Goal: Task Accomplishment & Management: Complete application form

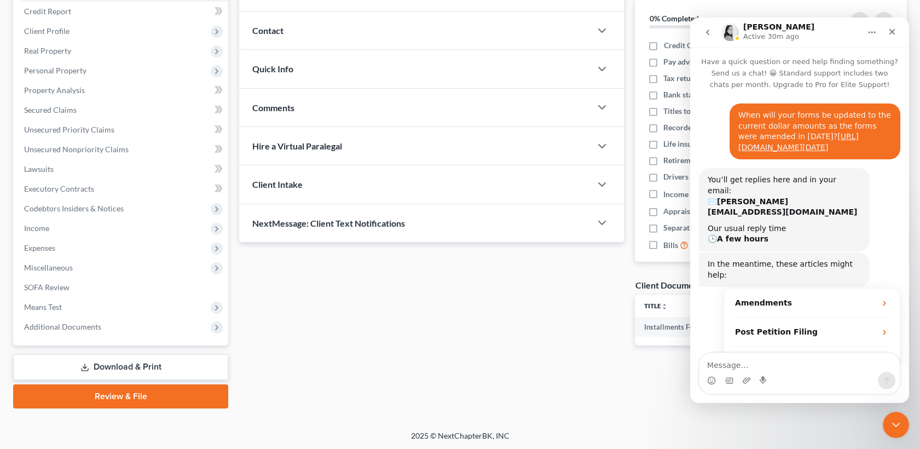
scroll to position [661, 0]
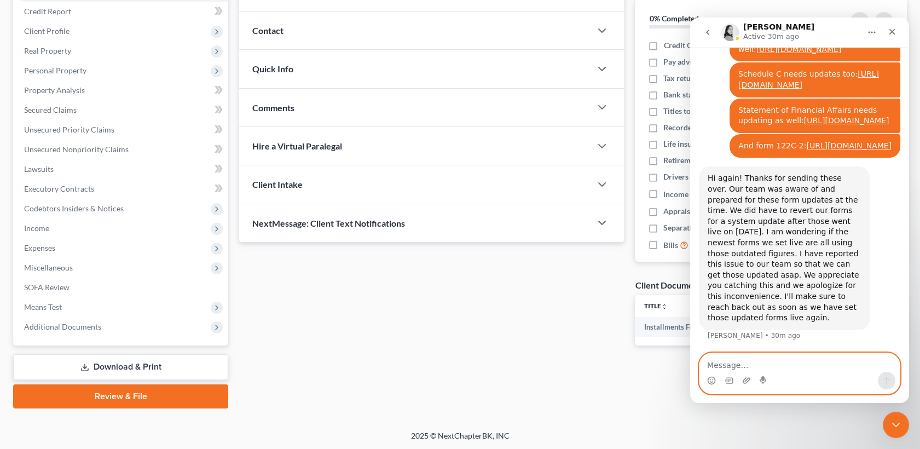
click at [752, 369] on textarea "Message…" at bounding box center [800, 362] width 200 height 19
click at [750, 367] on textarea "Message…" at bounding box center [800, 362] width 200 height 19
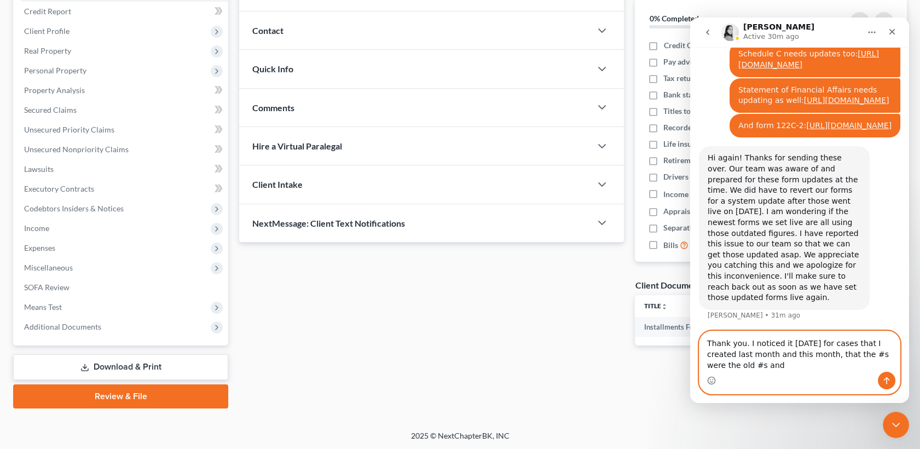
scroll to position [683, 0]
type textarea "Thank you. I noticed it [DATE] for cases that I created last month and this mon…"
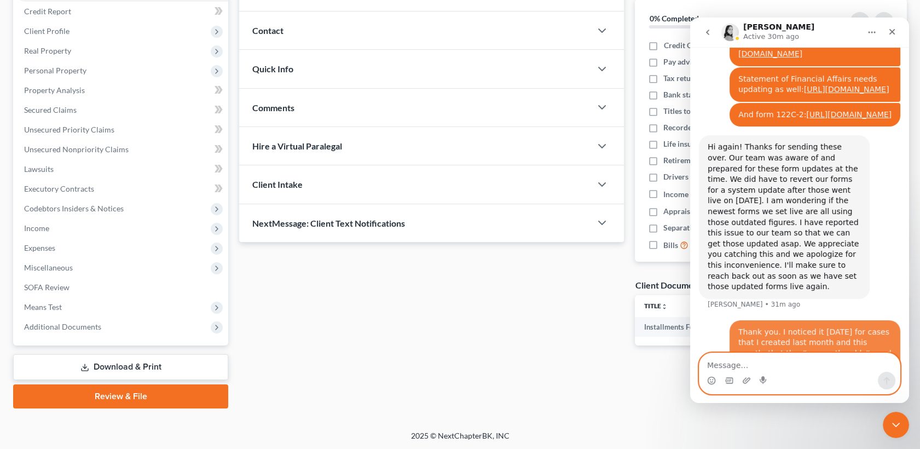
scroll to position [715, 0]
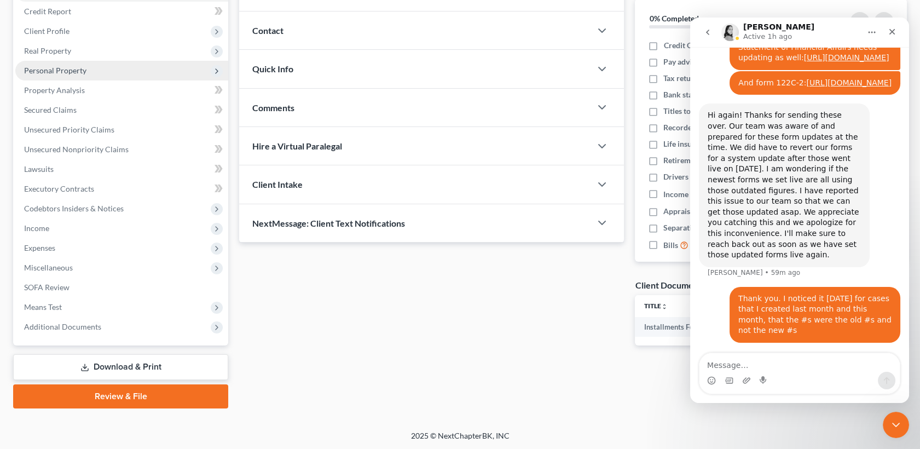
click at [90, 66] on span "Personal Property" at bounding box center [121, 71] width 213 height 20
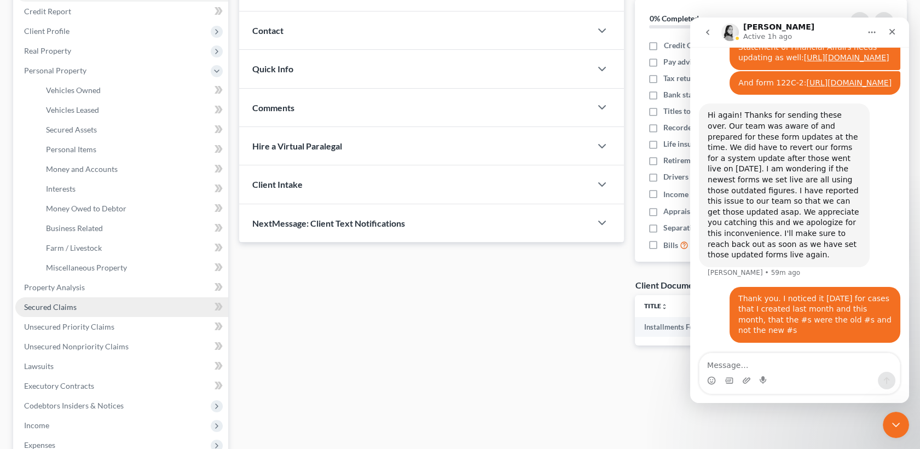
click at [108, 314] on link "Secured Claims" at bounding box center [121, 307] width 213 height 20
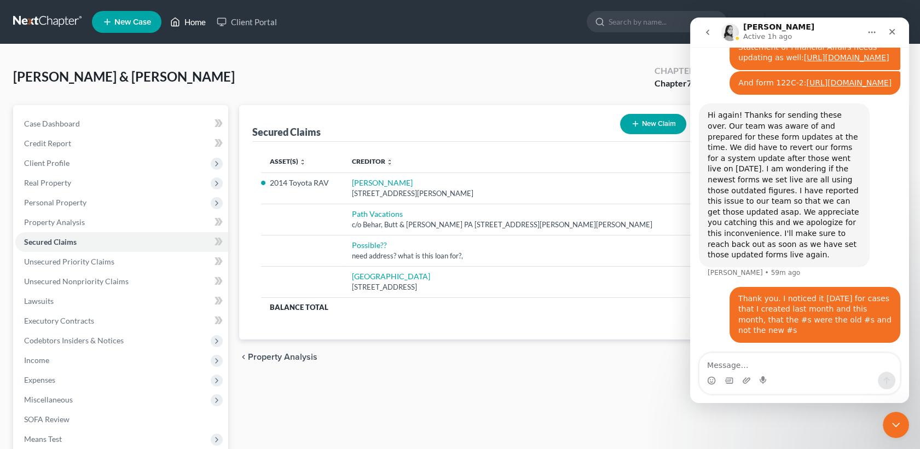
click at [191, 15] on link "Home" at bounding box center [188, 22] width 47 height 20
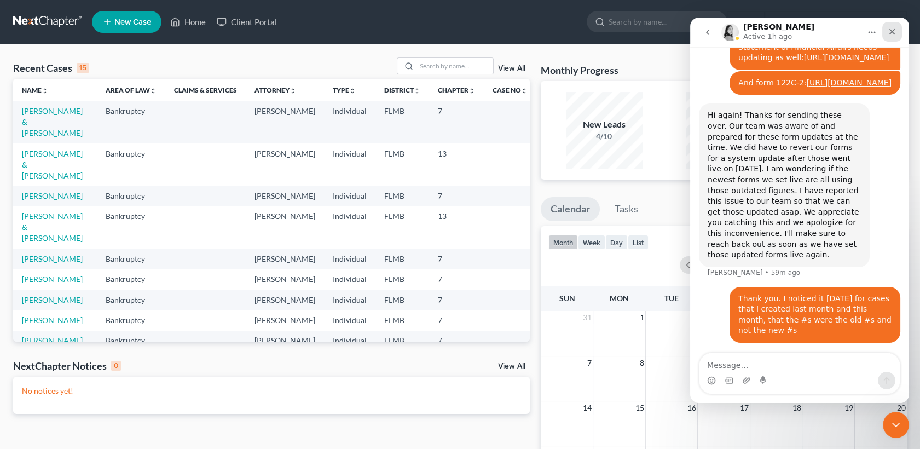
click at [894, 28] on icon "Close" at bounding box center [892, 31] width 9 height 9
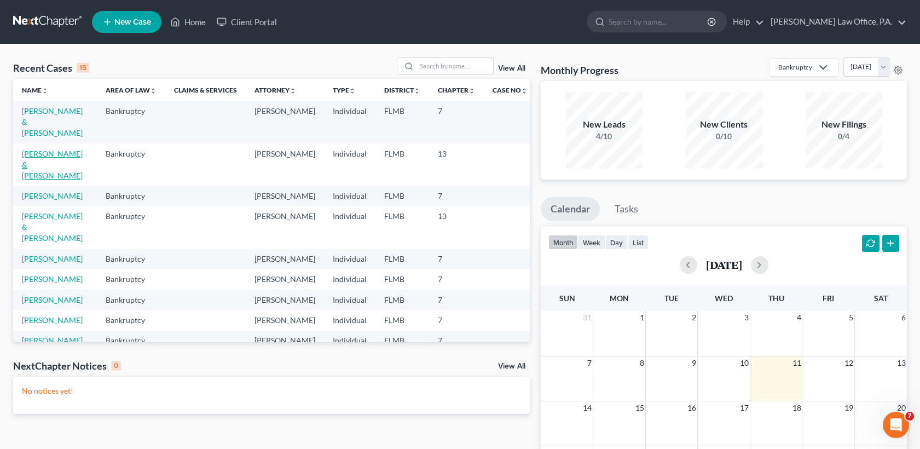
click at [35, 149] on link "[PERSON_NAME] & [PERSON_NAME]" at bounding box center [52, 164] width 61 height 31
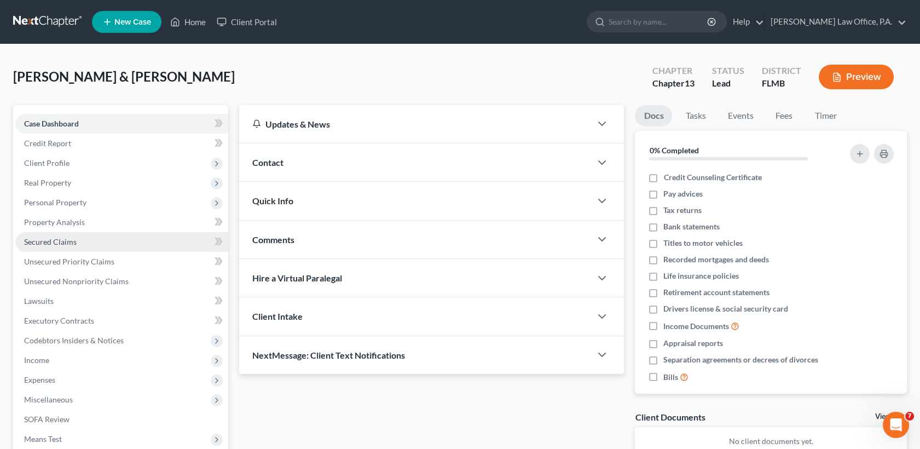
click at [144, 241] on link "Secured Claims" at bounding box center [121, 242] width 213 height 20
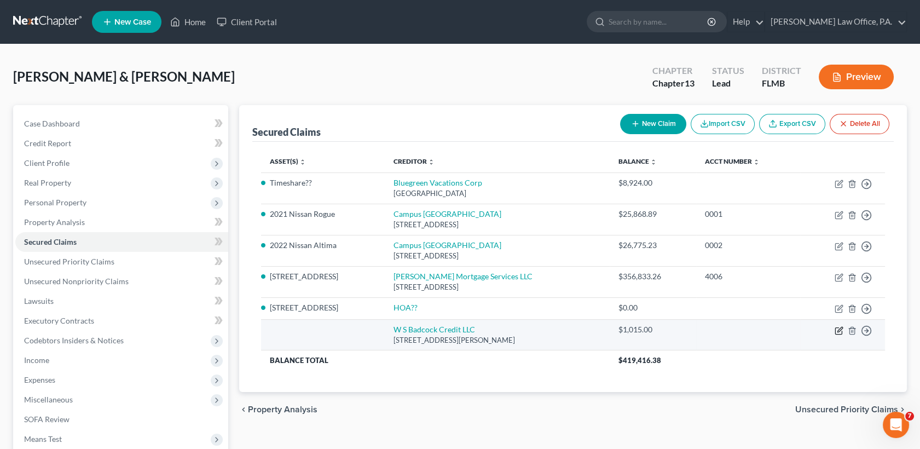
click at [841, 331] on icon "button" at bounding box center [839, 330] width 9 height 9
select select "45"
select select "0"
select select "2"
select select "0"
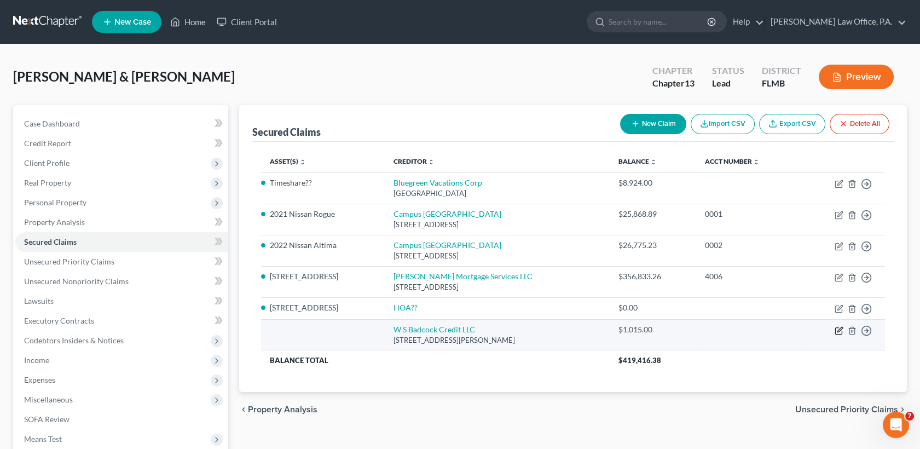
select select "0"
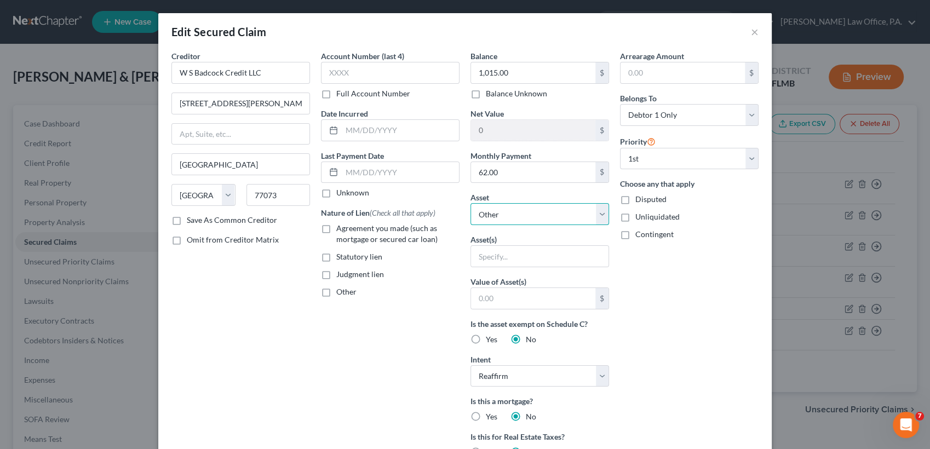
click at [540, 212] on select "Select Other Multiple Assets [STREET_ADDRESS] - $362900.0 2021 Nissan Rogue - $…" at bounding box center [539, 214] width 139 height 22
select select "23"
click at [470, 203] on select "Select Other Multiple Assets [STREET_ADDRESS] - $362900.0 2021 Nissan Rogue - $…" at bounding box center [539, 214] width 139 height 22
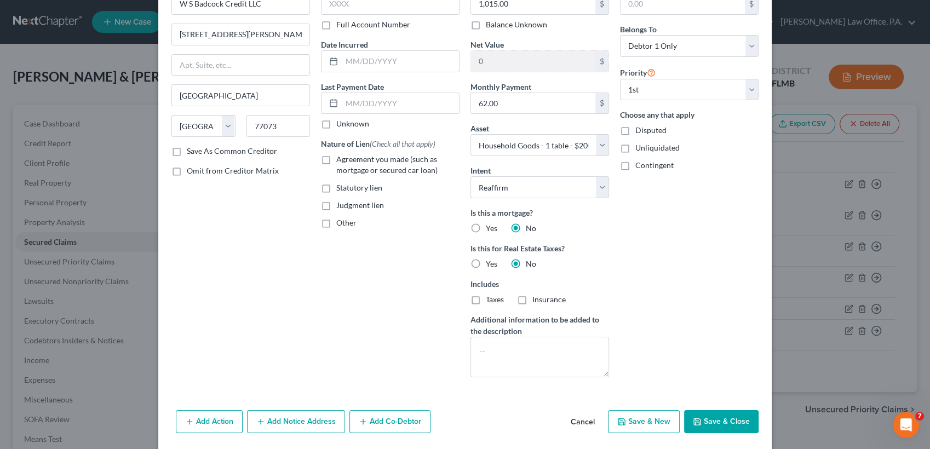
scroll to position [105, 0]
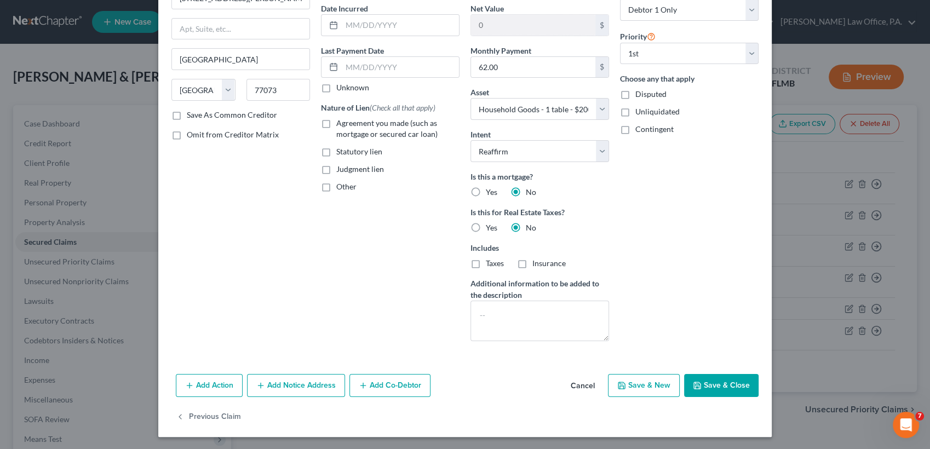
click at [706, 377] on button "Save & Close" at bounding box center [721, 385] width 74 height 23
select select
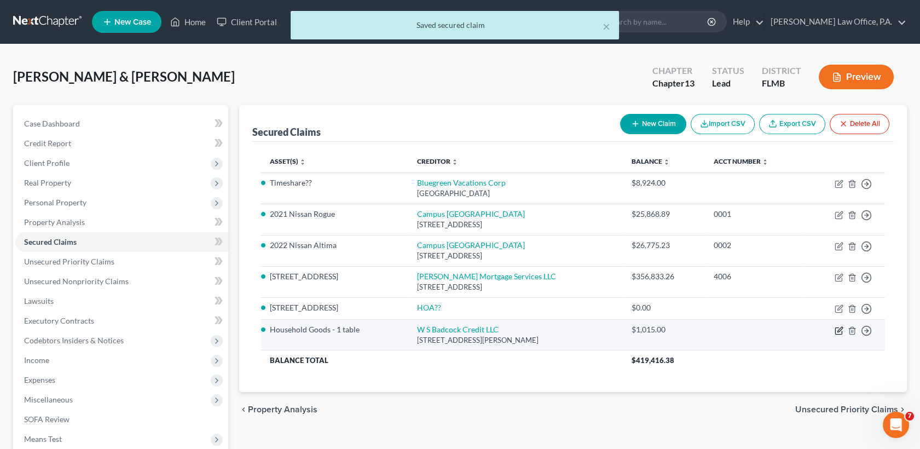
click at [839, 331] on icon "button" at bounding box center [839, 330] width 9 height 9
select select "45"
select select "2"
select select "0"
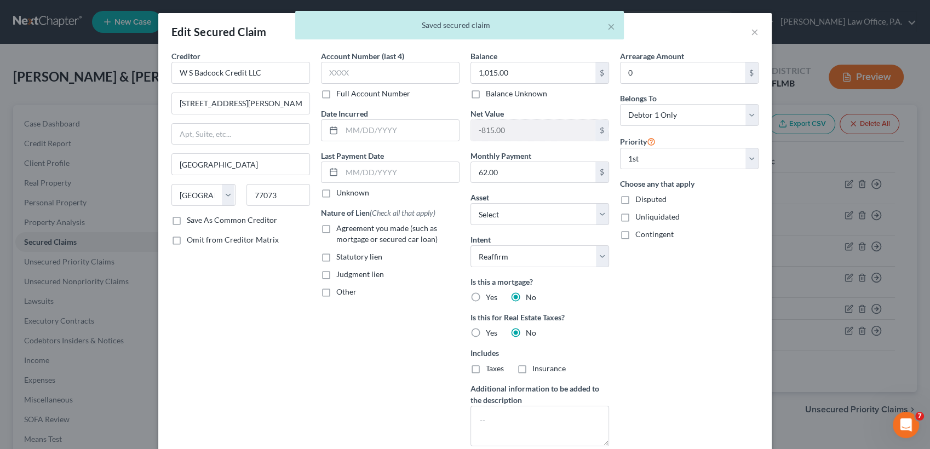
click at [336, 228] on label "Agreement you made (such as mortgage or secured car loan)" at bounding box center [397, 234] width 123 height 22
click at [341, 228] on input "Agreement you made (such as mortgage or secured car loan)" at bounding box center [344, 226] width 7 height 7
checkbox input "true"
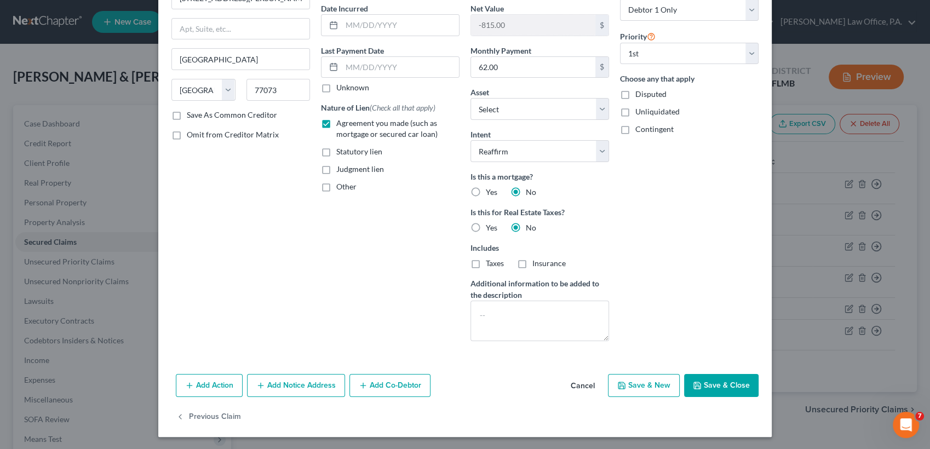
click at [708, 386] on button "Save & Close" at bounding box center [721, 385] width 74 height 23
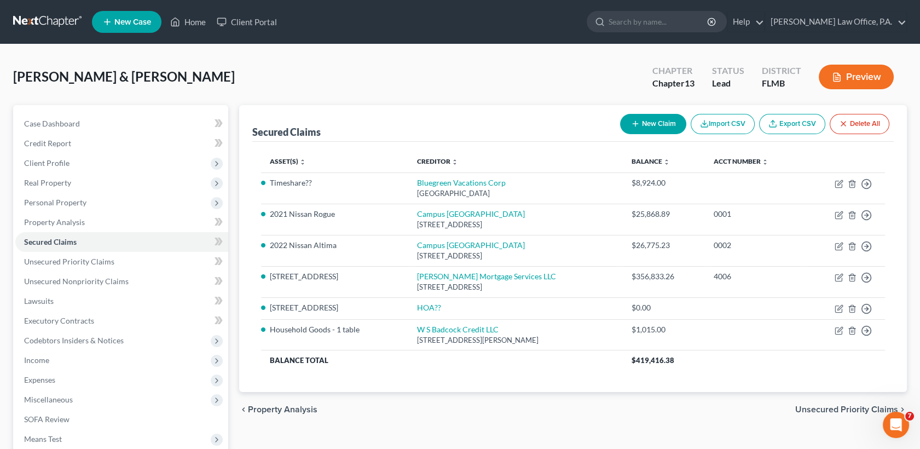
click at [645, 124] on button "New Claim" at bounding box center [653, 124] width 66 height 20
select select "2"
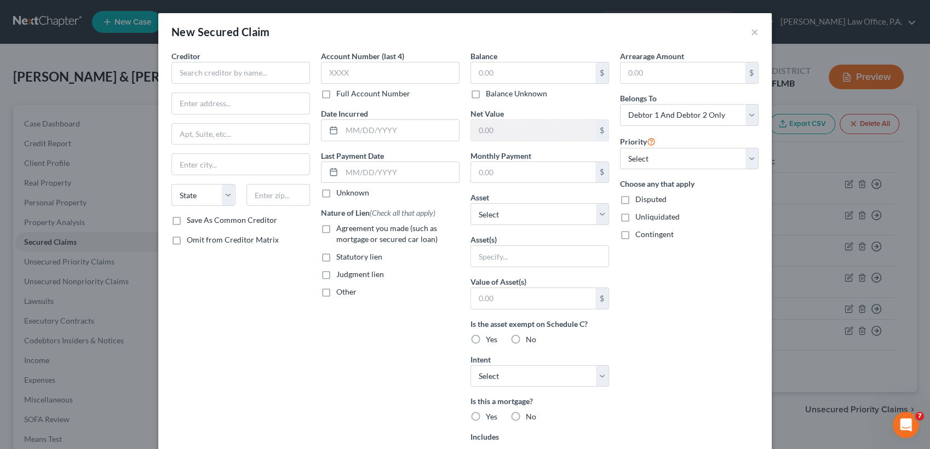
click at [266, 57] on div "Creditor *" at bounding box center [240, 66] width 139 height 33
click at [266, 73] on input "text" at bounding box center [240, 73] width 139 height 22
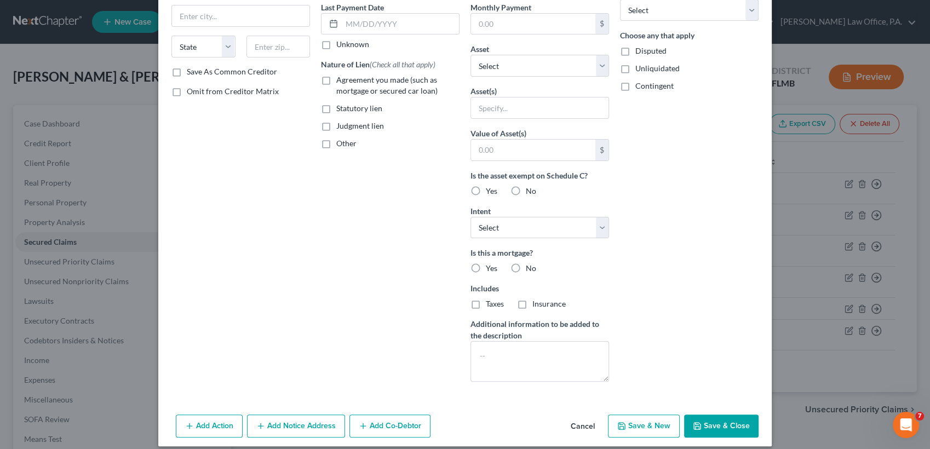
type input "commodore"
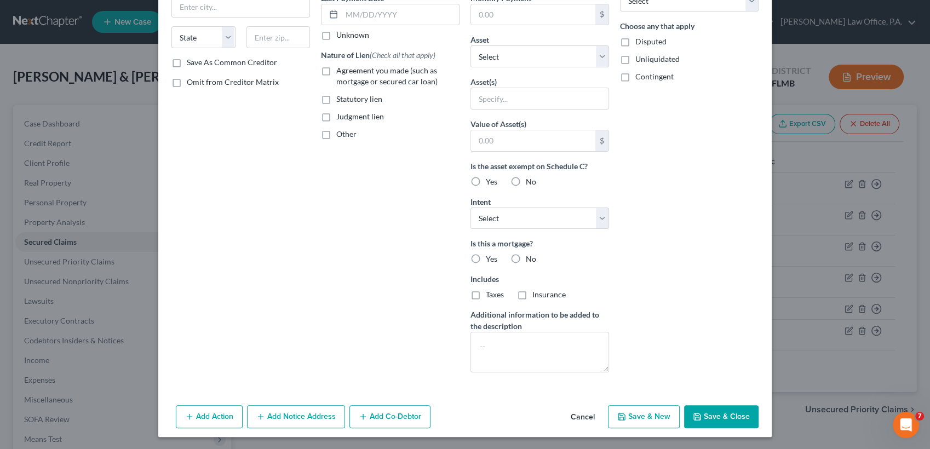
click at [719, 419] on button "Save & Close" at bounding box center [721, 416] width 74 height 23
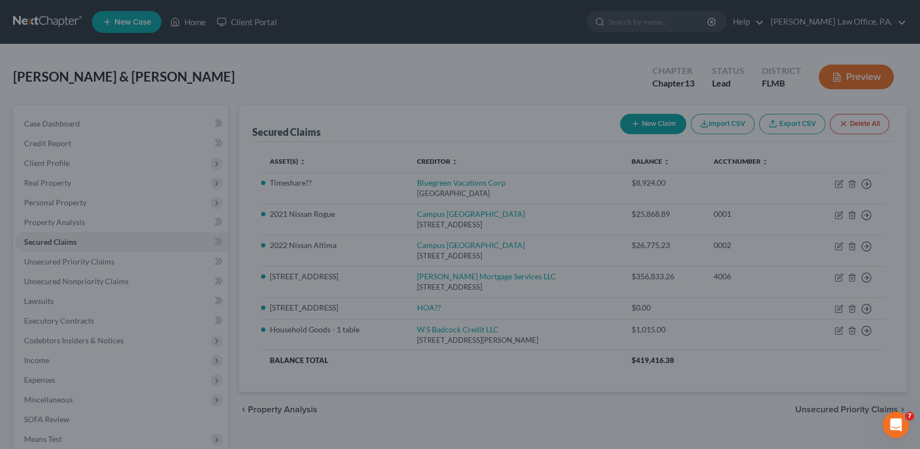
scroll to position [0, 0]
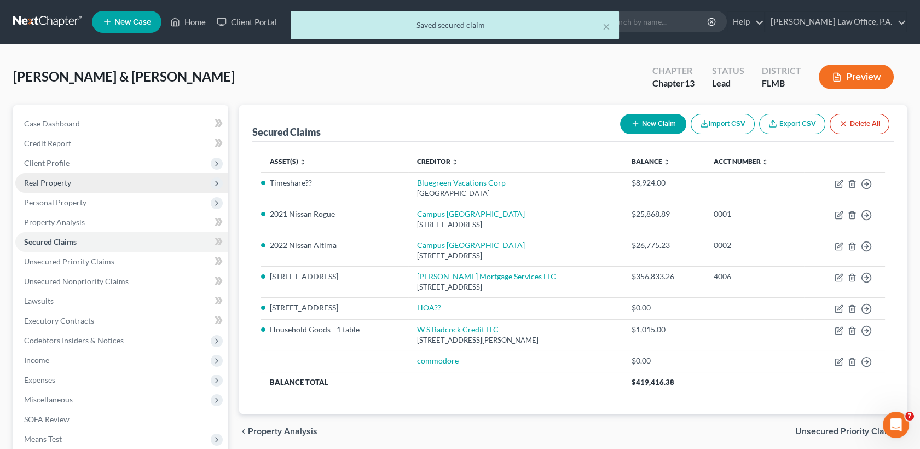
click at [80, 181] on span "Real Property" at bounding box center [121, 183] width 213 height 20
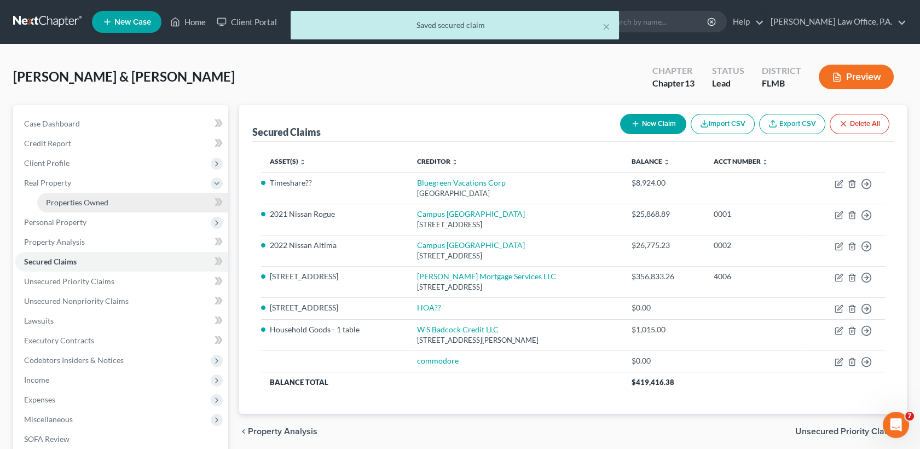
click at [89, 205] on span "Properties Owned" at bounding box center [77, 202] width 62 height 9
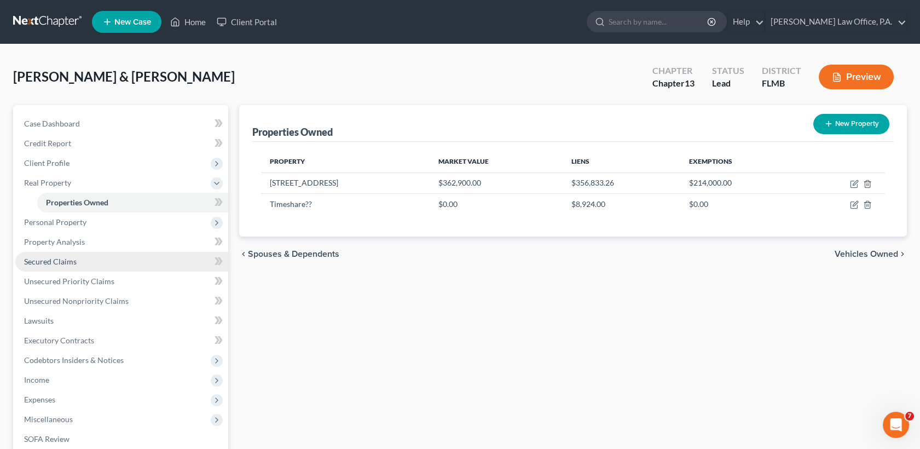
click at [136, 261] on link "Secured Claims" at bounding box center [121, 262] width 213 height 20
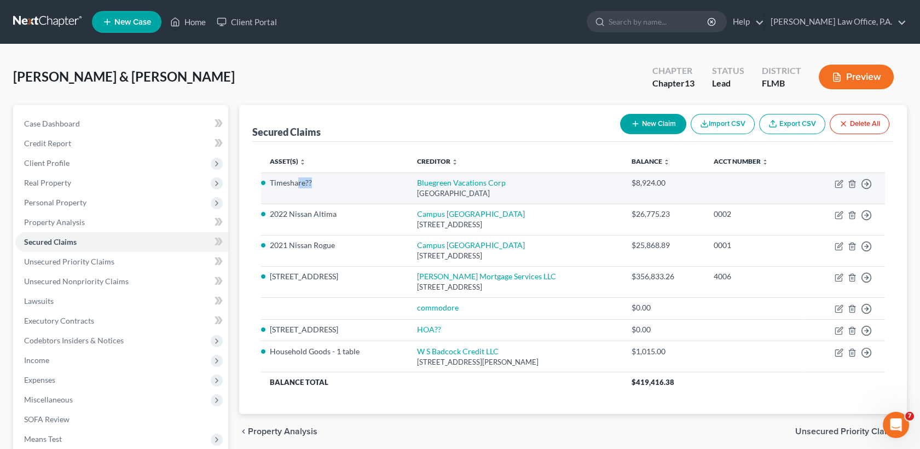
drag, startPoint x: 318, startPoint y: 187, endPoint x: 290, endPoint y: 182, distance: 27.8
click at [290, 182] on li "Timeshare??" at bounding box center [334, 182] width 129 height 11
drag, startPoint x: 290, startPoint y: 182, endPoint x: 327, endPoint y: 183, distance: 37.3
click at [327, 183] on li "Timeshare??" at bounding box center [334, 182] width 129 height 11
click at [321, 178] on li "Timeshare??" at bounding box center [334, 182] width 129 height 11
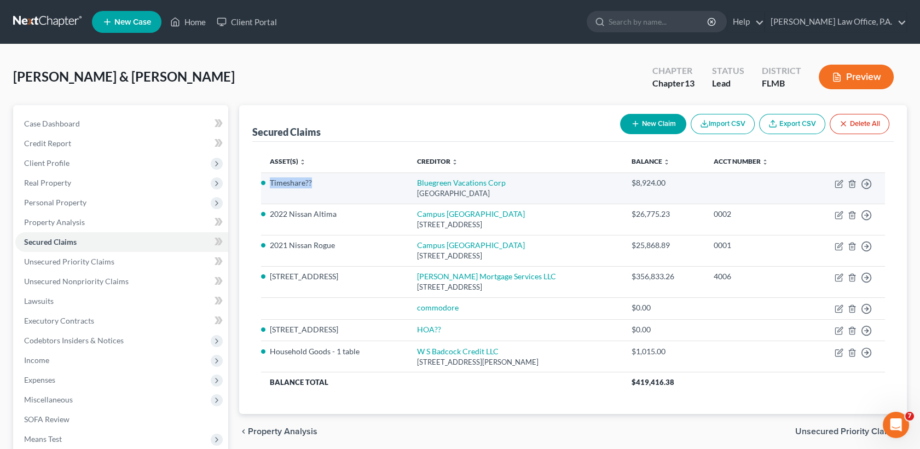
drag, startPoint x: 318, startPoint y: 179, endPoint x: 269, endPoint y: 179, distance: 48.7
click at [270, 179] on li "Timeshare??" at bounding box center [334, 182] width 129 height 11
drag, startPoint x: 269, startPoint y: 179, endPoint x: 324, endPoint y: 191, distance: 56.0
click at [324, 191] on td "Timeshare??" at bounding box center [334, 187] width 147 height 31
